Goal: Transaction & Acquisition: Subscribe to service/newsletter

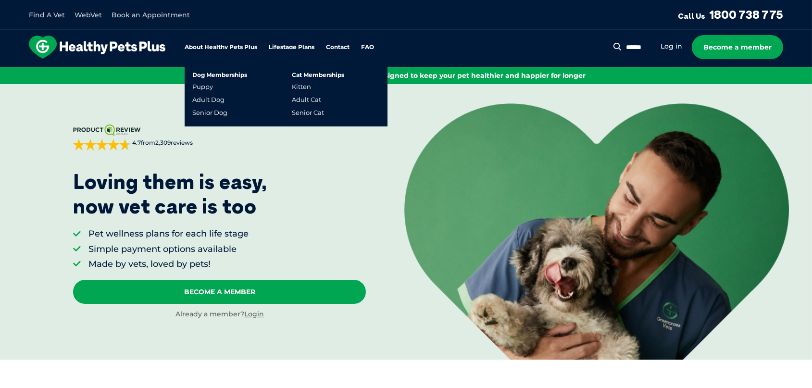
click at [292, 45] on link "Lifestage Plans" at bounding box center [292, 47] width 46 height 6
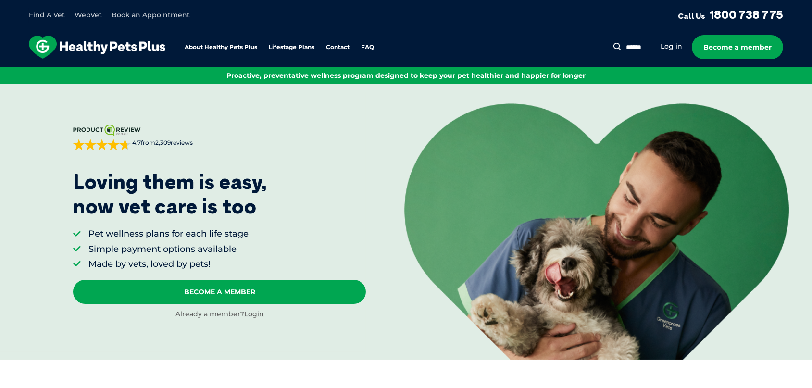
click at [330, 180] on div "[DOMAIN_NAME] 4.7 from 2,309 reviews Sorted by best reviews Priya on [DATE] Thi…" at bounding box center [219, 222] width 293 height 194
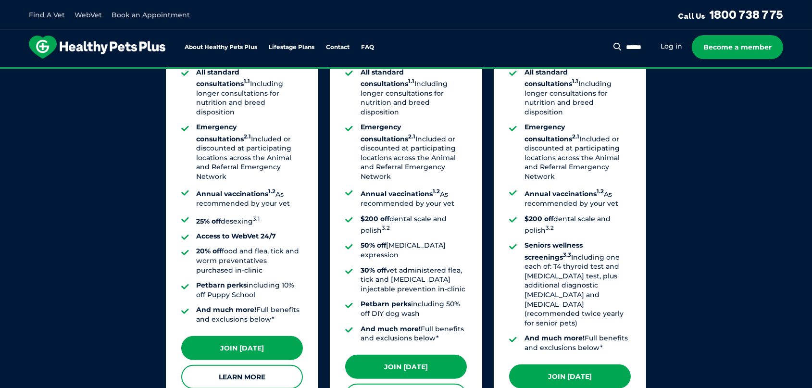
scroll to position [831, 0]
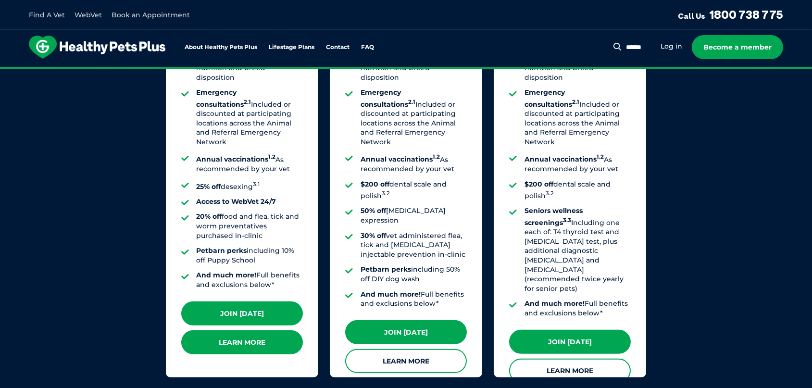
click at [250, 338] on link "Learn More" at bounding box center [242, 342] width 122 height 24
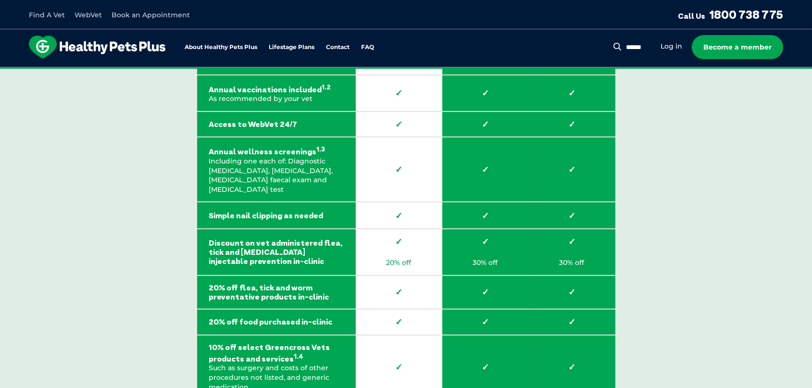
scroll to position [1224, 0]
